Goal: Task Accomplishment & Management: Manage account settings

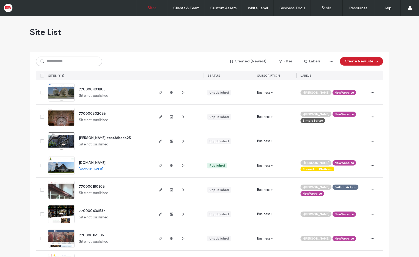
click at [66, 59] on input at bounding box center [69, 62] width 66 height 10
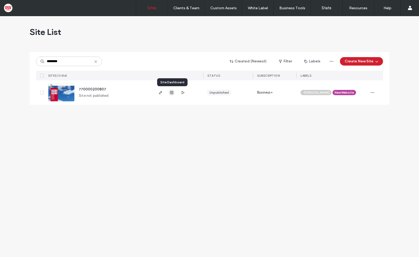
type input "********"
click at [170, 93] on use "button" at bounding box center [171, 92] width 3 height 3
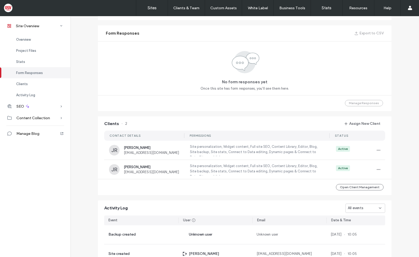
scroll to position [343, 0]
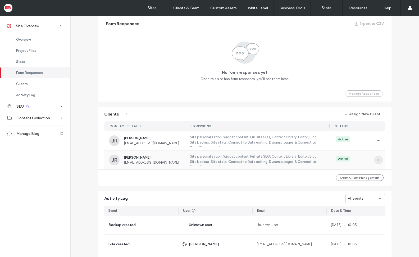
click at [376, 159] on icon "button" at bounding box center [378, 160] width 4 height 4
click at [358, 194] on span "View as Client" at bounding box center [355, 193] width 23 height 5
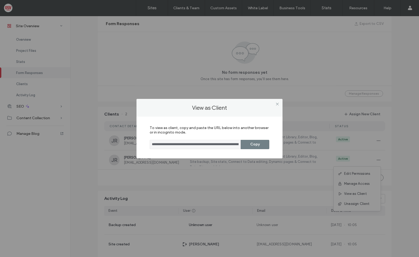
click at [261, 145] on button "Copy" at bounding box center [254, 144] width 29 height 9
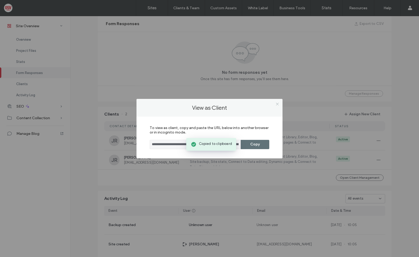
click at [278, 104] on icon at bounding box center [277, 104] width 4 height 4
